Goal: Complete application form

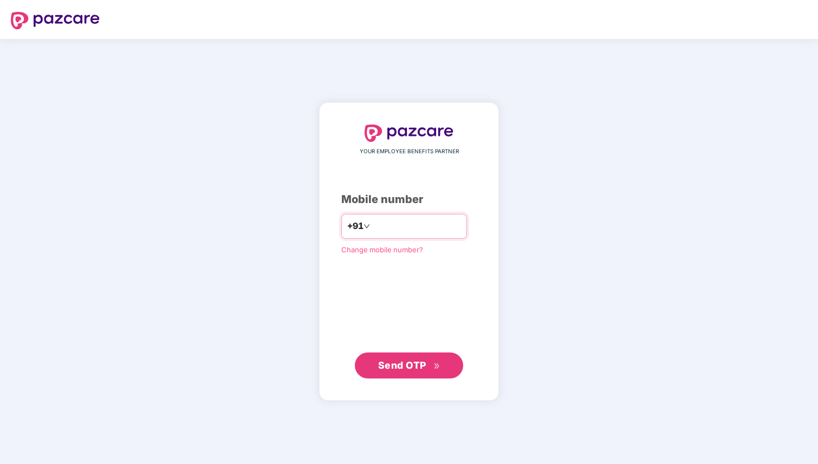
click at [395, 229] on input "number" at bounding box center [416, 226] width 89 height 17
type input "**********"
click at [390, 363] on span "Send OTP" at bounding box center [402, 365] width 48 height 11
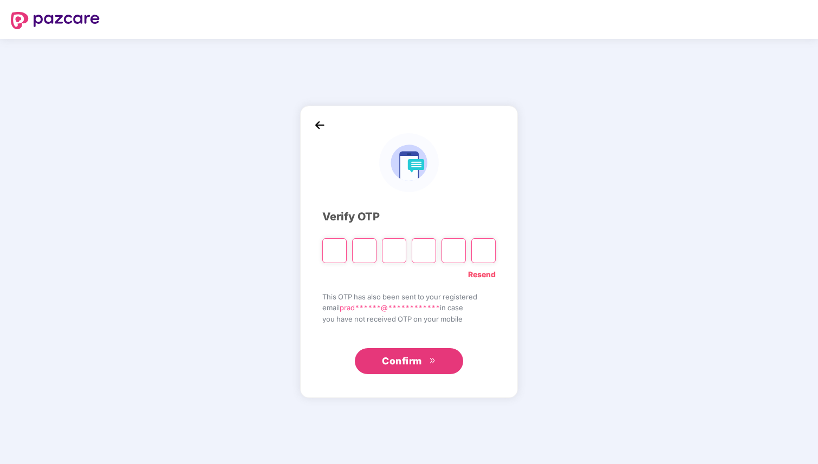
type input "*"
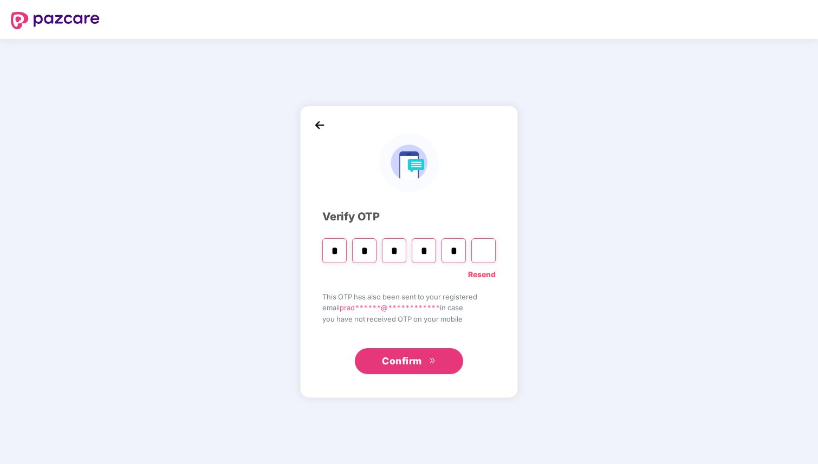
type input "*"
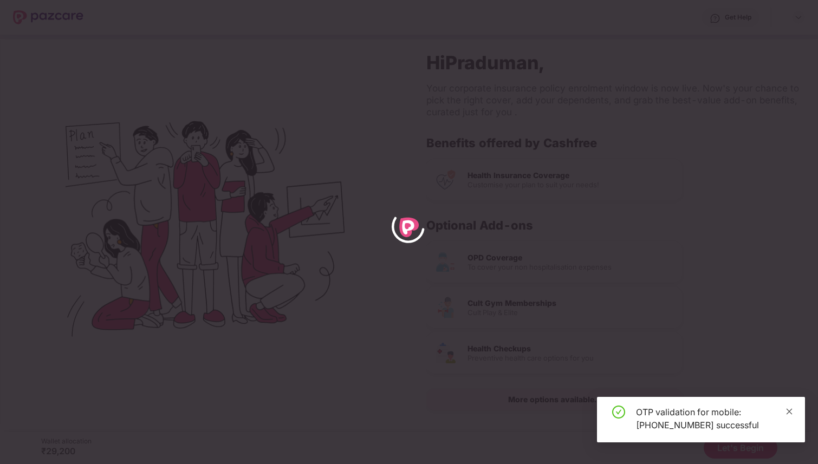
click at [792, 406] on link at bounding box center [790, 412] width 8 height 12
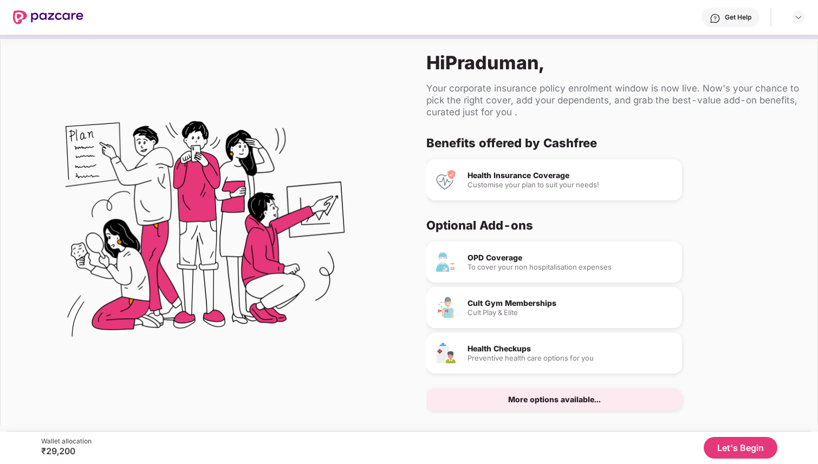
scroll to position [14, 0]
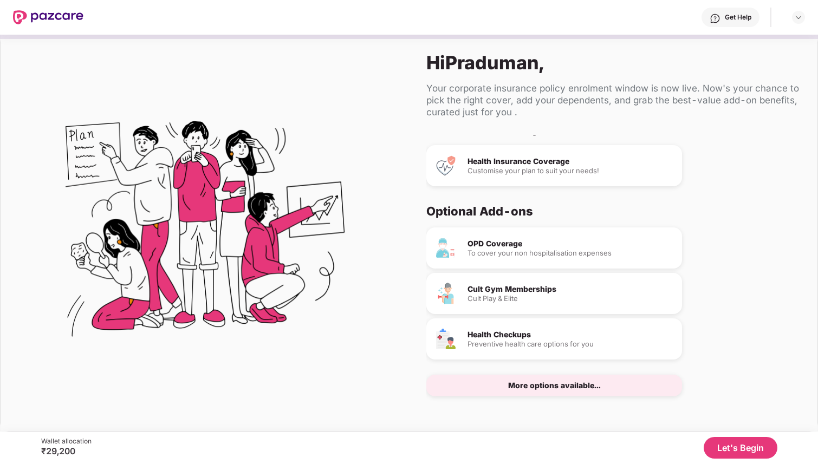
click at [727, 447] on button "Let's Begin" at bounding box center [741, 448] width 74 height 22
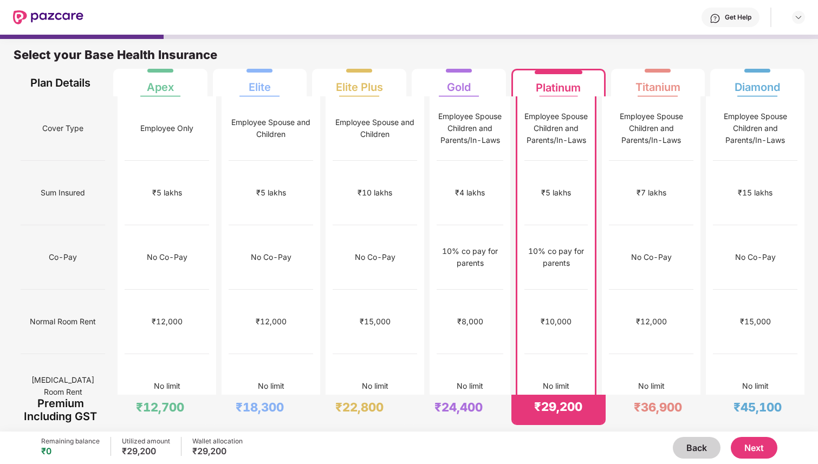
click at [750, 453] on button "Next" at bounding box center [754, 448] width 47 height 22
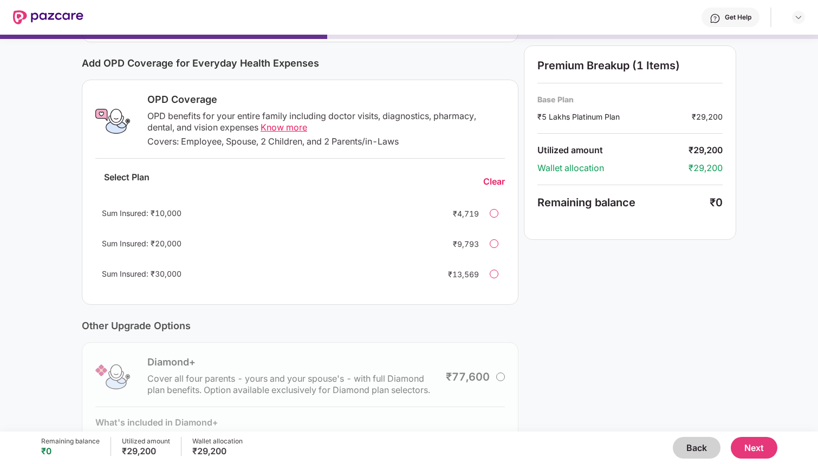
scroll to position [92, 0]
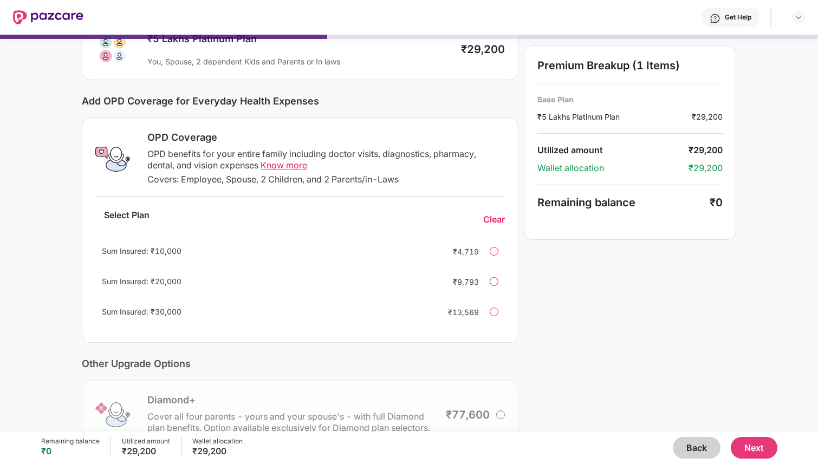
click at [272, 162] on span "Know more" at bounding box center [284, 165] width 47 height 11
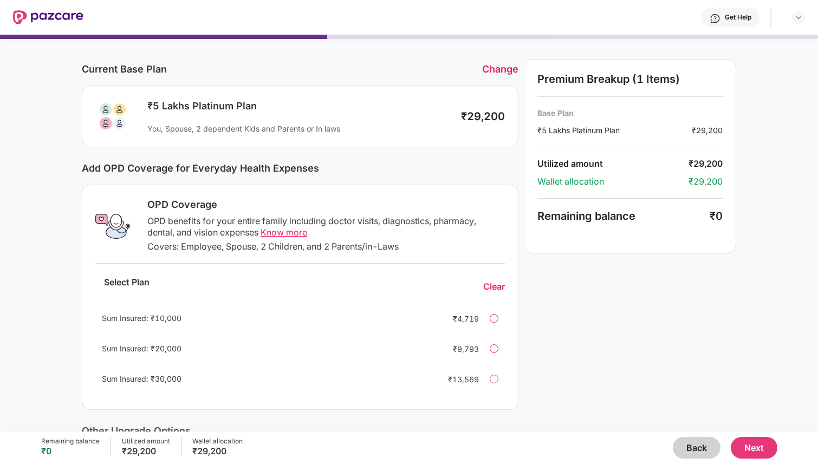
scroll to position [36, 0]
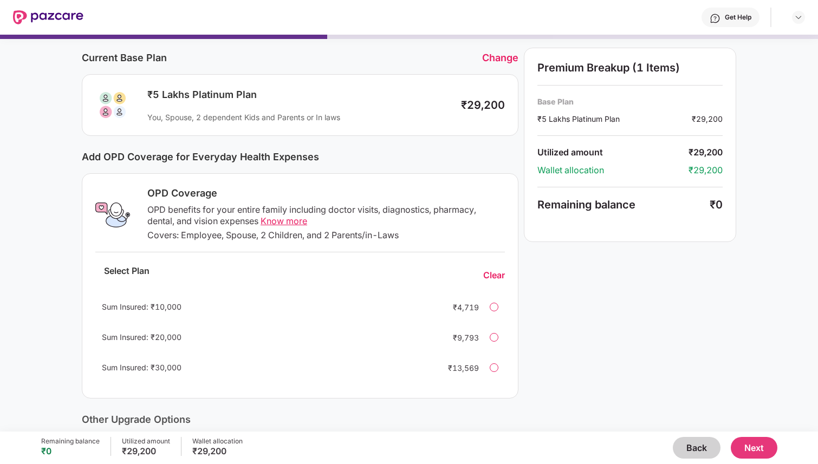
click at [486, 305] on div "Sum Insured: ₹10,000 ₹4,719" at bounding box center [300, 307] width 410 height 26
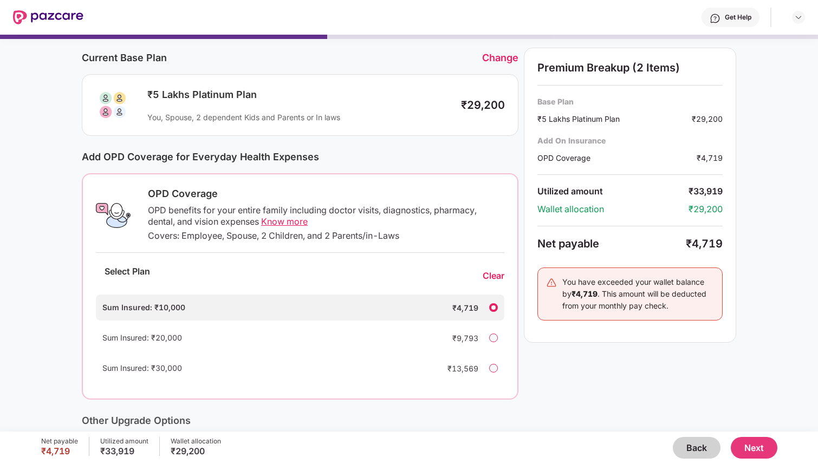
click at [496, 308] on div at bounding box center [493, 307] width 9 height 9
click at [492, 272] on div "Clear" at bounding box center [494, 275] width 22 height 11
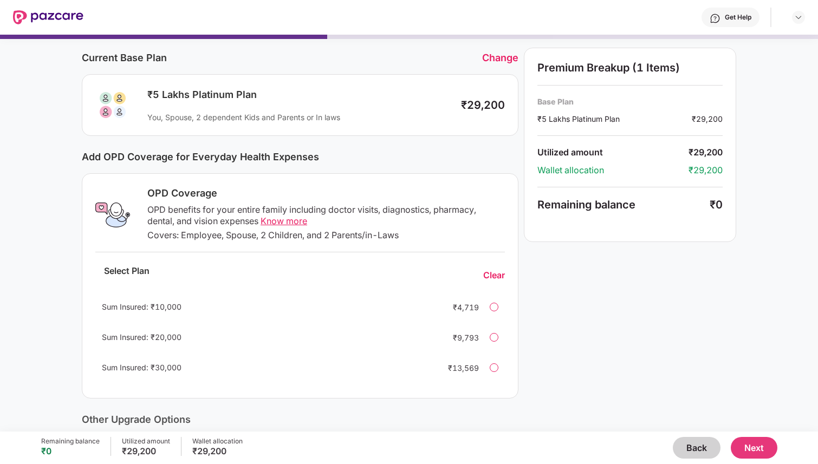
click at [755, 450] on button "Next" at bounding box center [754, 448] width 47 height 22
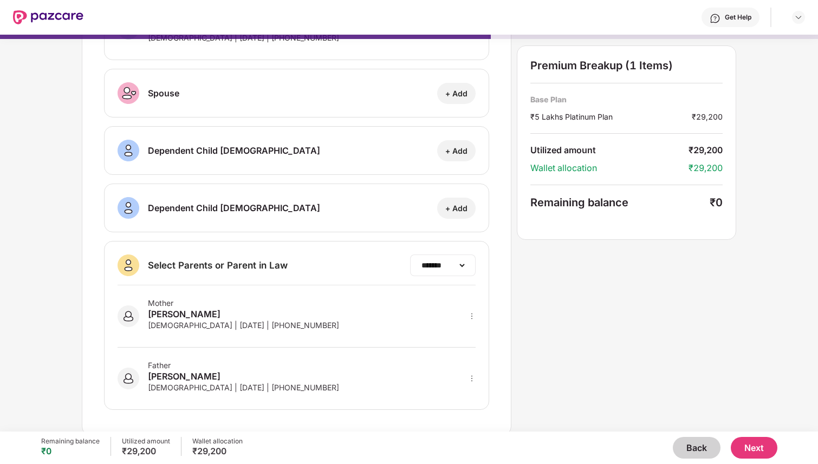
scroll to position [99, 0]
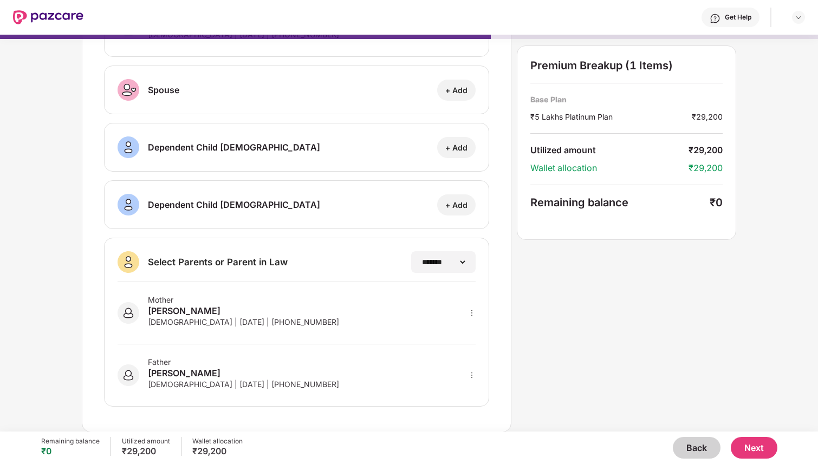
click at [754, 442] on button "Next" at bounding box center [754, 448] width 47 height 22
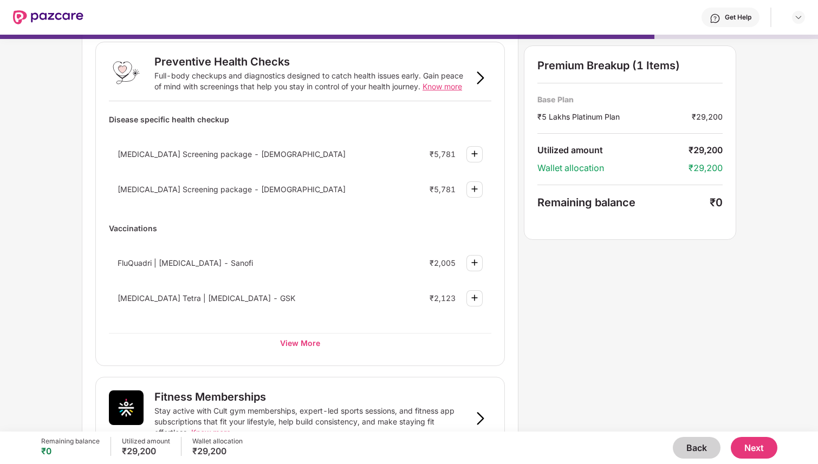
scroll to position [0, 0]
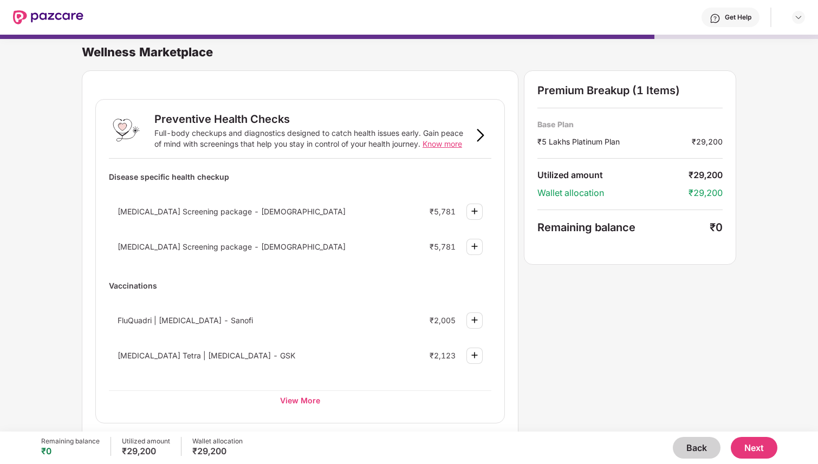
click at [747, 451] on button "Next" at bounding box center [754, 448] width 47 height 22
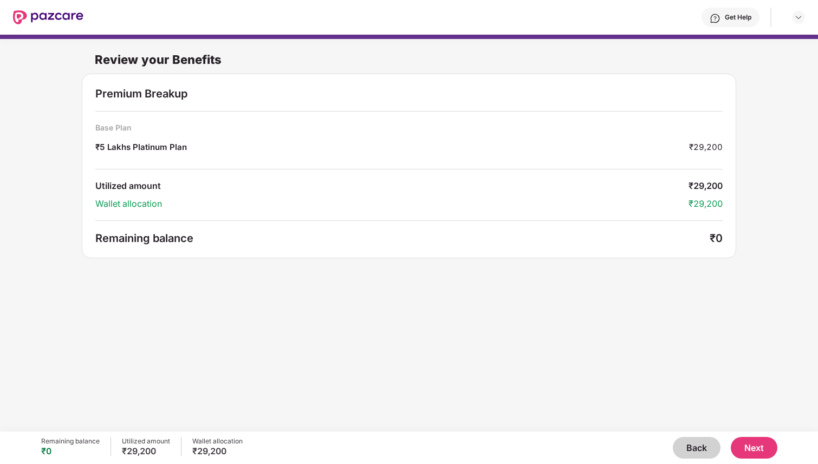
click at [755, 444] on button "Next" at bounding box center [754, 448] width 47 height 22
